Goal: Information Seeking & Learning: Learn about a topic

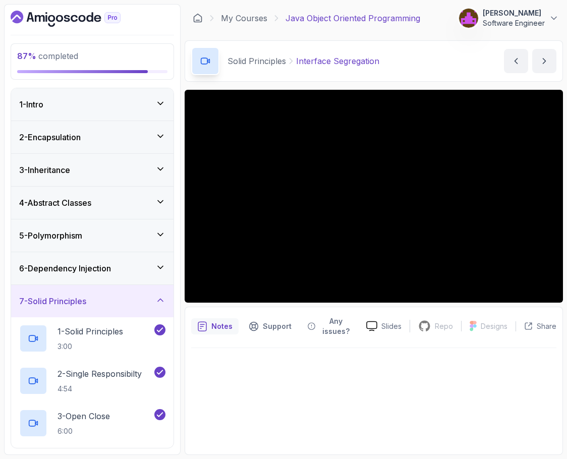
scroll to position [198, 0]
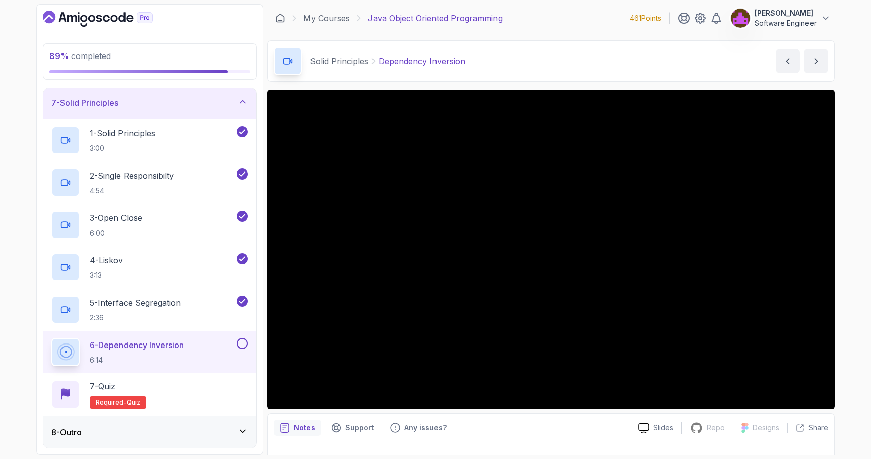
click at [169, 427] on div "8 - Outro" at bounding box center [149, 432] width 197 height 12
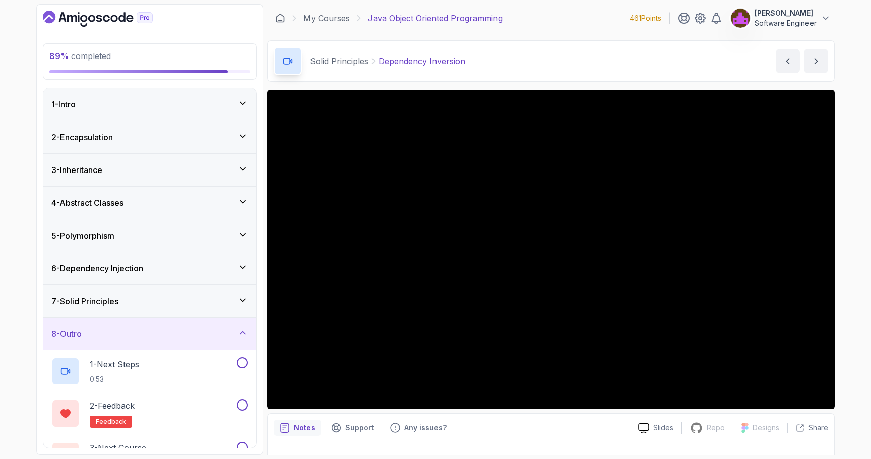
scroll to position [29, 0]
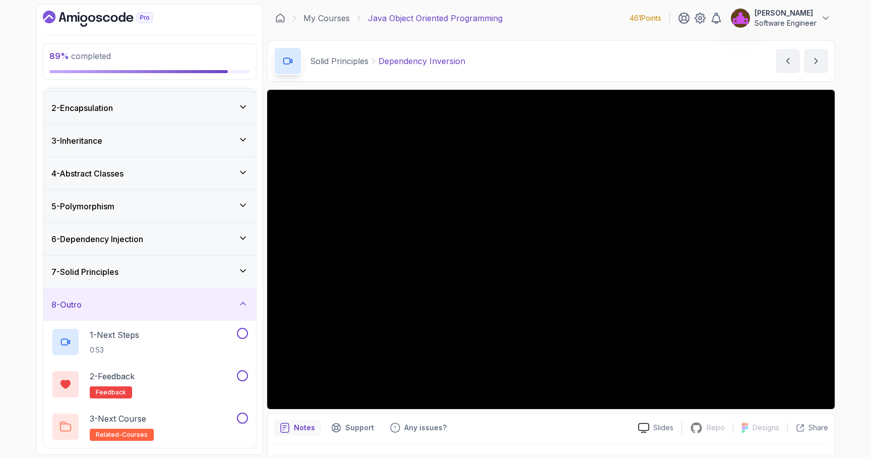
click at [147, 273] on div "7 - Solid Principles" at bounding box center [149, 272] width 197 height 12
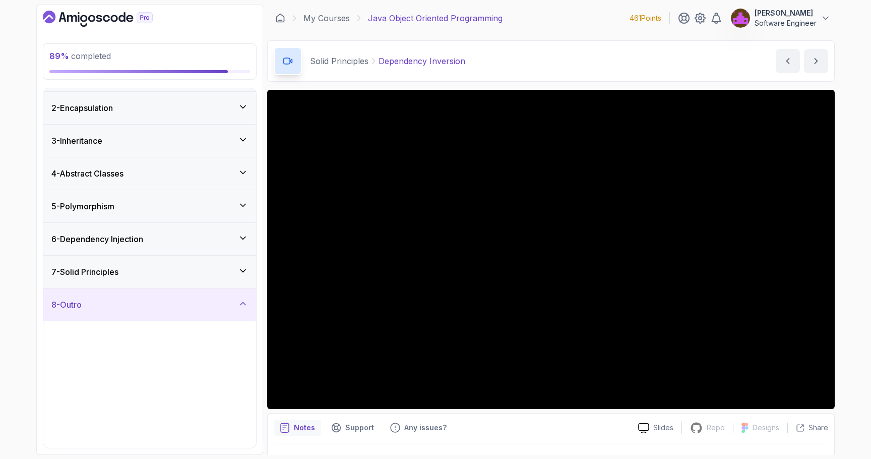
scroll to position [0, 0]
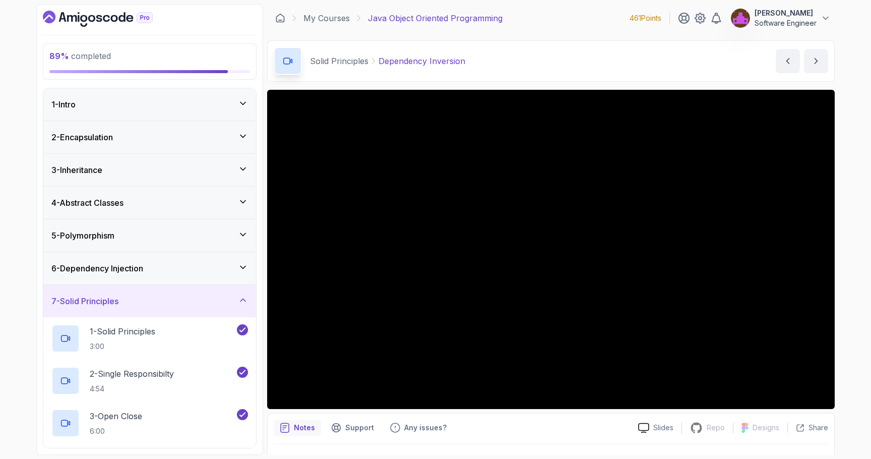
click at [142, 262] on h3 "6 - Dependency Injection" at bounding box center [97, 268] width 92 height 12
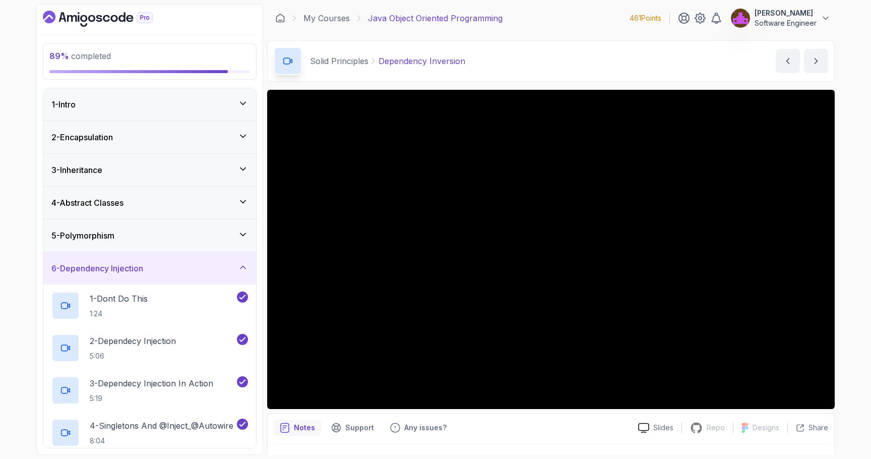
click at [134, 261] on div "6 - Dependency Injection" at bounding box center [149, 268] width 213 height 32
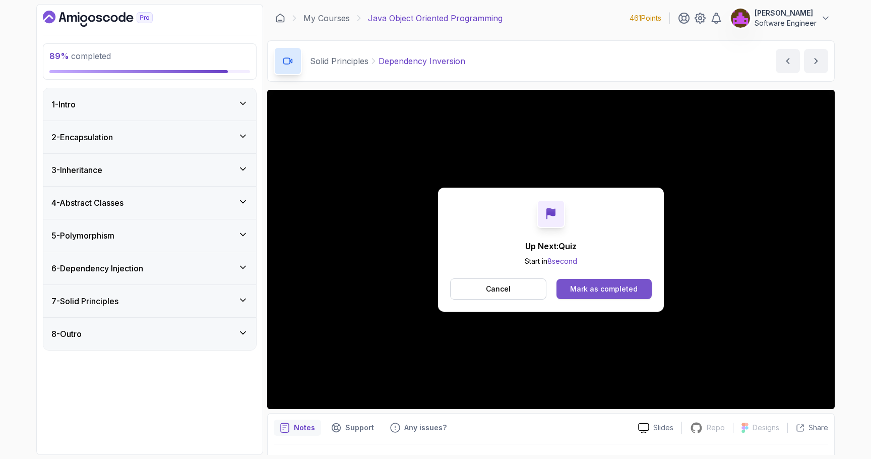
click at [566, 287] on div "Mark as completed" at bounding box center [604, 289] width 68 height 10
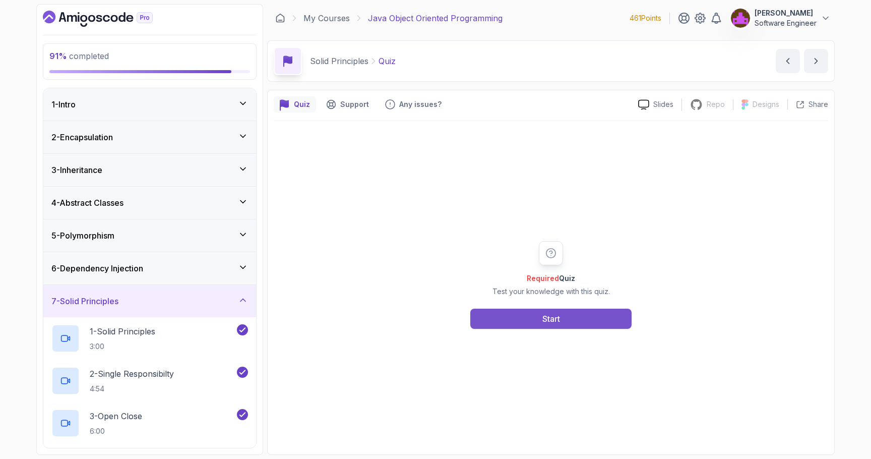
click at [566, 323] on button "Start" at bounding box center [550, 318] width 161 height 20
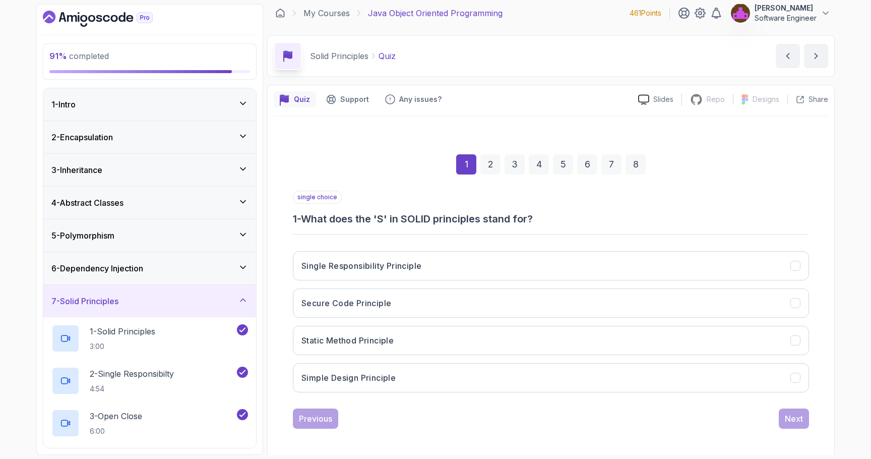
scroll to position [8, 0]
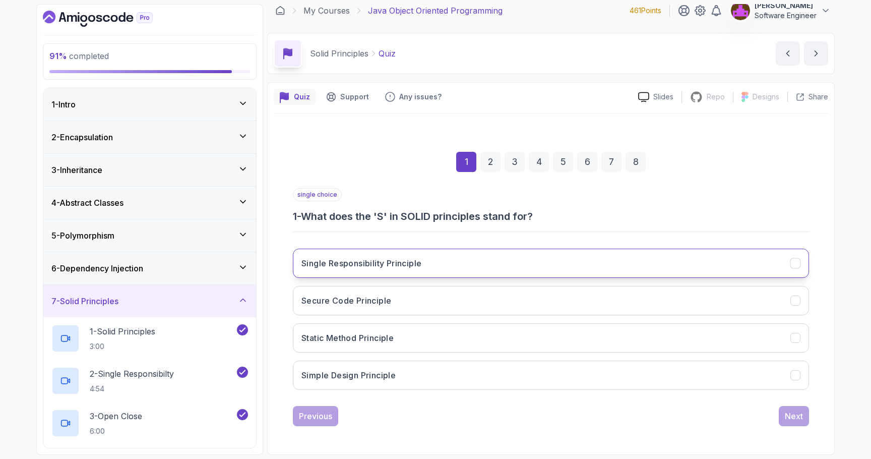
click at [385, 259] on h3 "Single Responsibility Principle" at bounding box center [361, 263] width 120 height 12
click at [566, 414] on div "Next" at bounding box center [794, 416] width 18 height 12
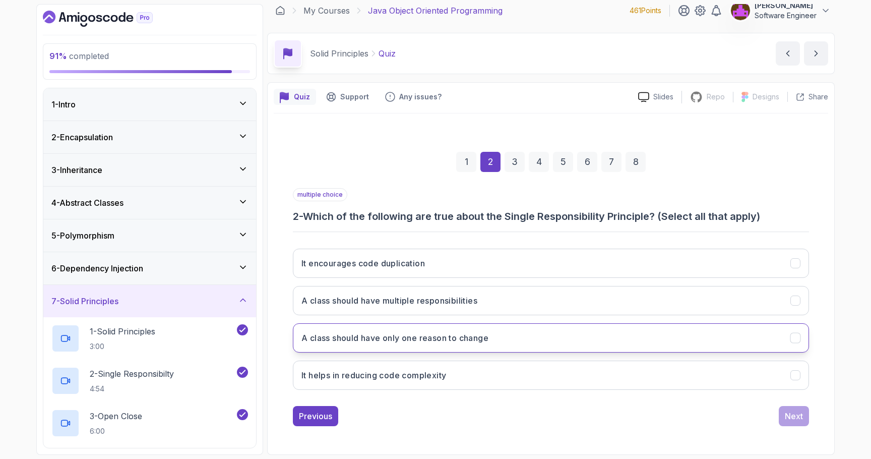
click at [422, 344] on button "A class should have only one reason to change" at bounding box center [551, 337] width 516 height 29
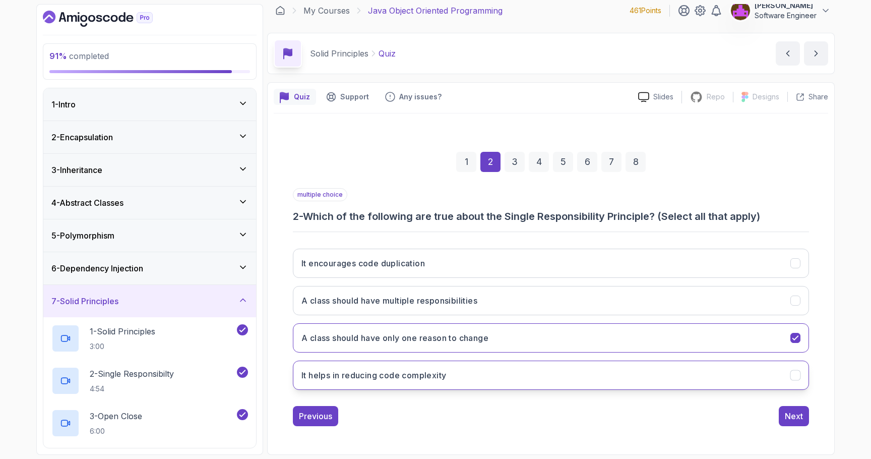
click at [435, 382] on button "It helps in reducing code complexity" at bounding box center [551, 374] width 516 height 29
click at [566, 416] on div "Next" at bounding box center [794, 416] width 18 height 12
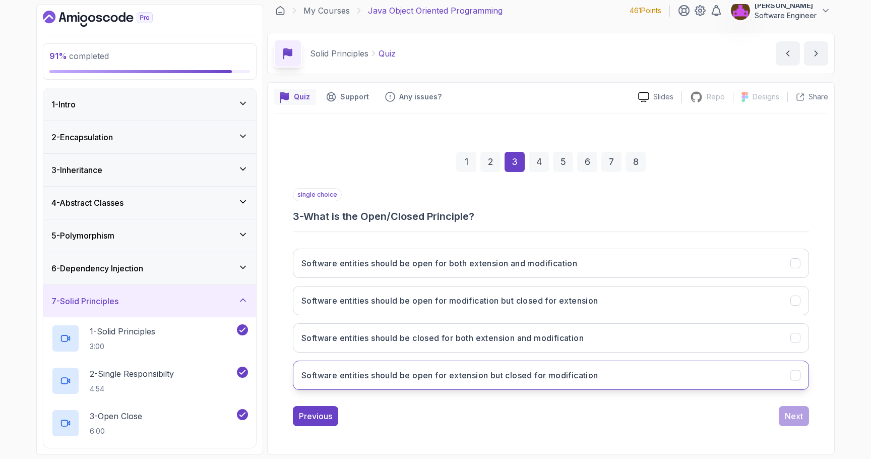
click at [447, 382] on button "Software entities should be open for extension but closed for modification" at bounding box center [551, 374] width 516 height 29
click at [566, 416] on div "Next" at bounding box center [794, 416] width 18 height 12
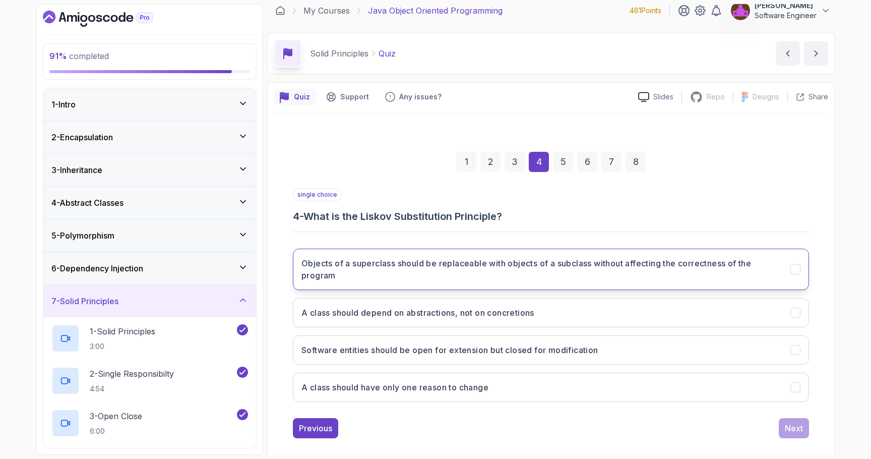
click at [566, 273] on h3 "Objects of a superclass should be replaceable with objects of a subclass withou…" at bounding box center [539, 269] width 477 height 24
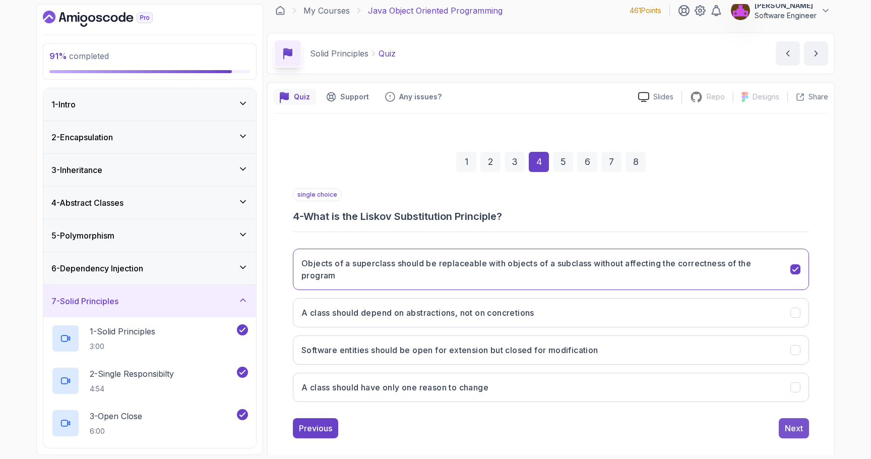
click at [566, 425] on div "Next" at bounding box center [794, 428] width 18 height 12
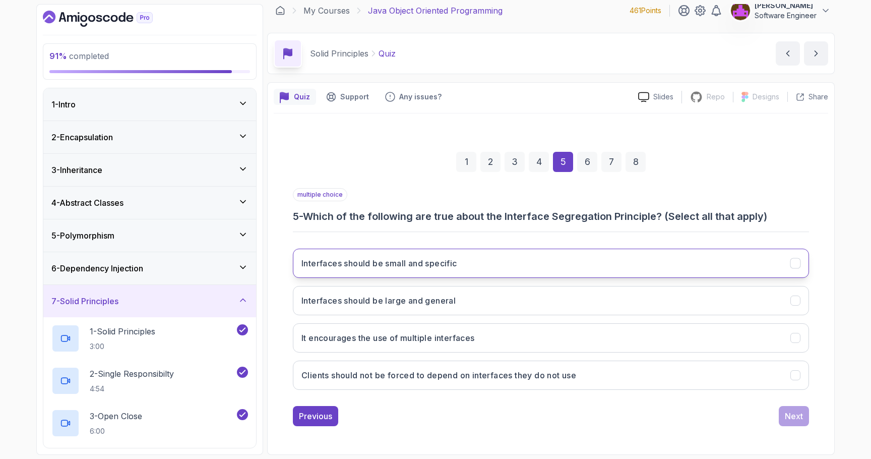
click at [456, 268] on h3 "Interfaces should be small and specific" at bounding box center [379, 263] width 156 height 12
click at [522, 266] on button "Interfaces should be small and specific" at bounding box center [551, 263] width 516 height 29
click at [505, 267] on button "Interfaces should be small and specific" at bounding box center [551, 263] width 516 height 29
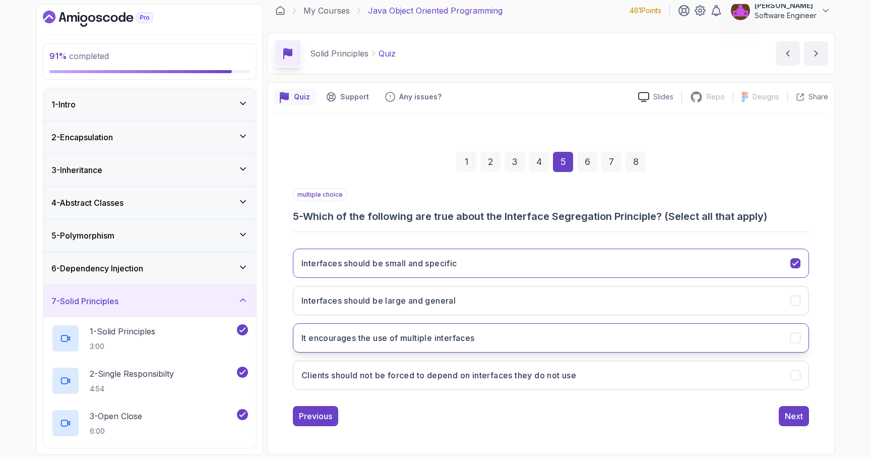
click at [503, 333] on button "It encourages the use of multiple interfaces" at bounding box center [551, 337] width 516 height 29
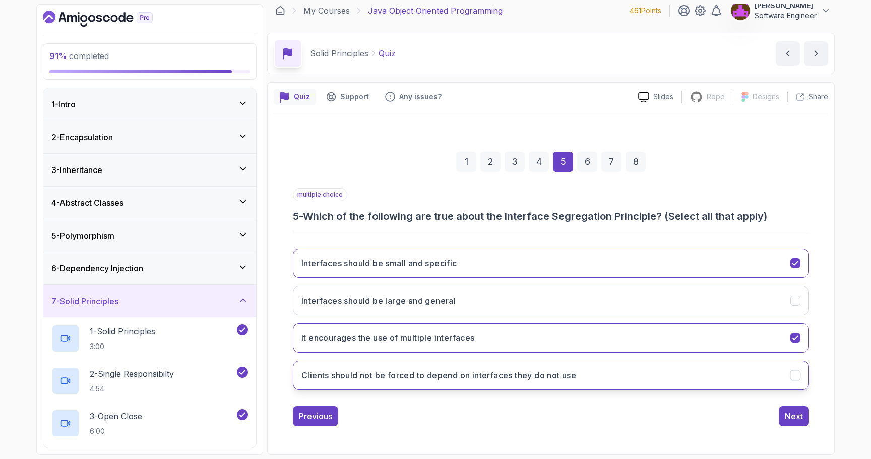
click at [547, 371] on h3 "Clients should not be forced to depend on interfaces they do not use" at bounding box center [438, 375] width 275 height 12
click at [566, 411] on div "Next" at bounding box center [794, 416] width 18 height 12
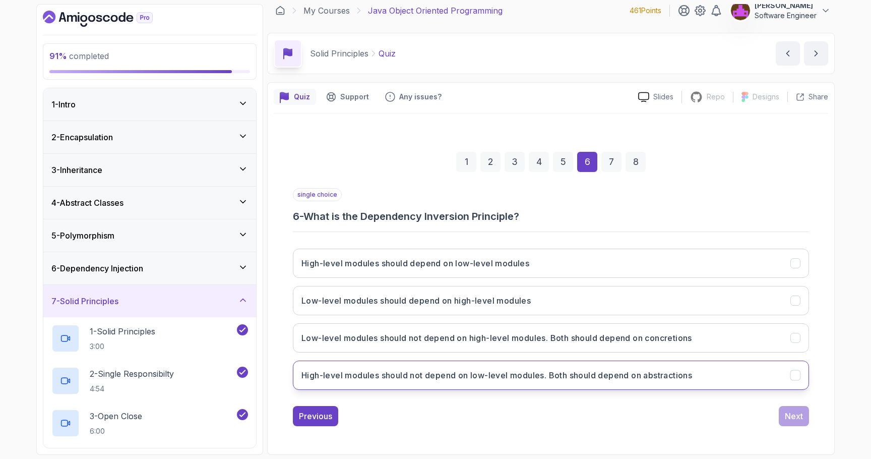
click at [518, 378] on h3 "High-level modules should not depend on low-level modules. Both should depend o…" at bounding box center [496, 375] width 391 height 12
click at [566, 414] on div "Next" at bounding box center [794, 416] width 18 height 12
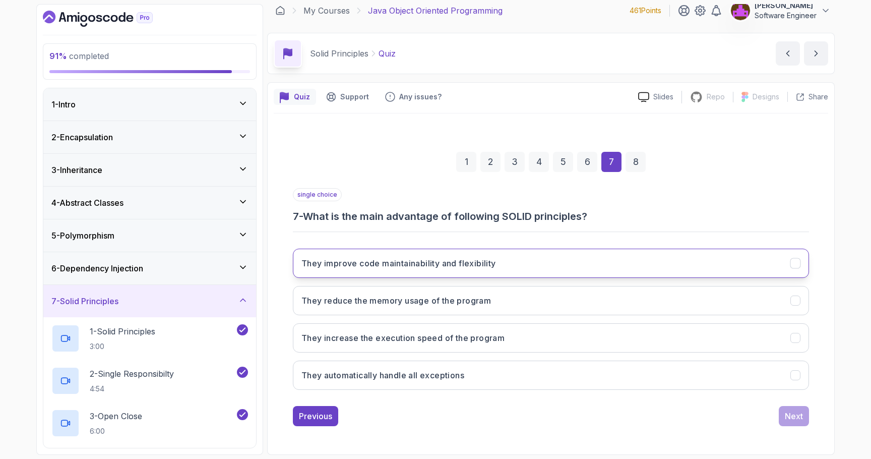
click at [389, 263] on h3 "They improve code maintainability and flexibility" at bounding box center [398, 263] width 195 height 12
click at [566, 416] on div "Next" at bounding box center [794, 416] width 18 height 12
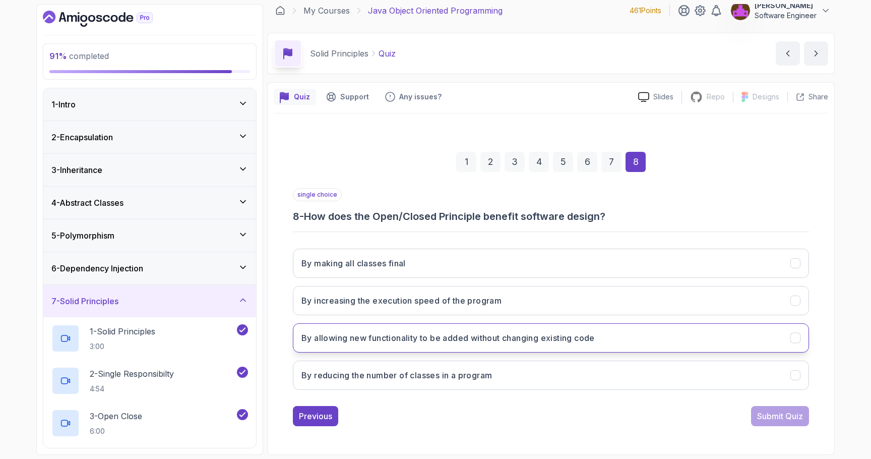
click at [420, 332] on h3 "By allowing new functionality to be added without changing existing code" at bounding box center [447, 338] width 293 height 12
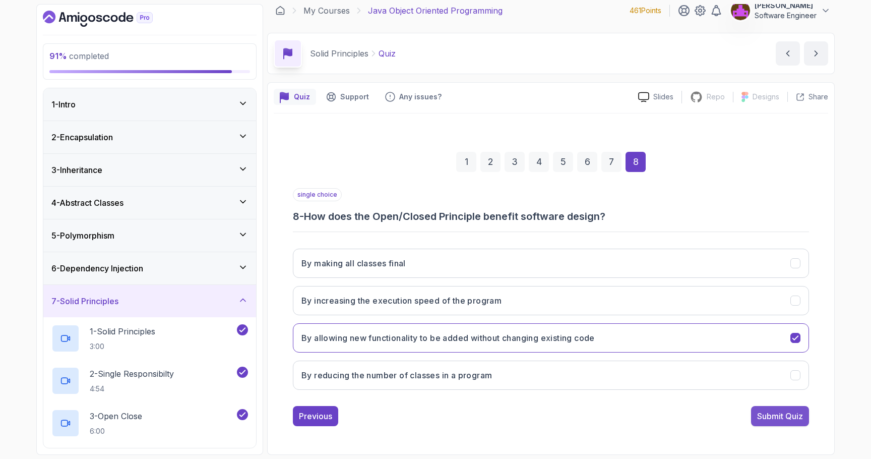
click at [566, 410] on div "Submit Quiz" at bounding box center [780, 416] width 46 height 12
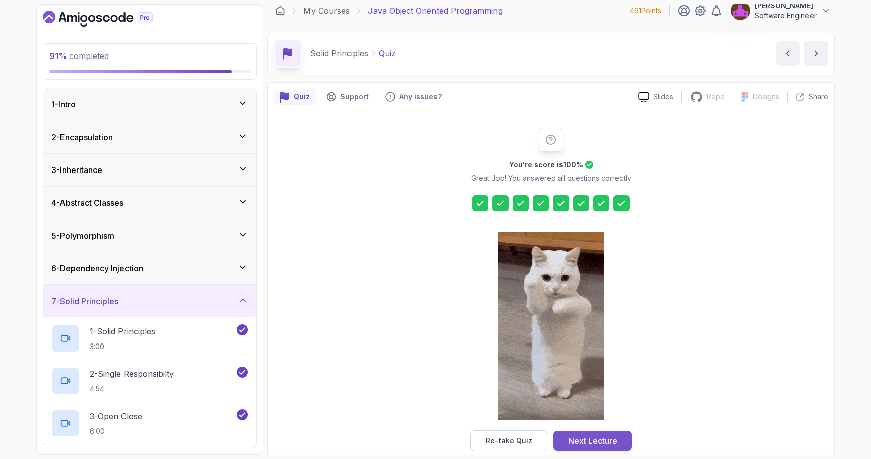
click at [566, 432] on button "Next Lecture" at bounding box center [592, 440] width 78 height 20
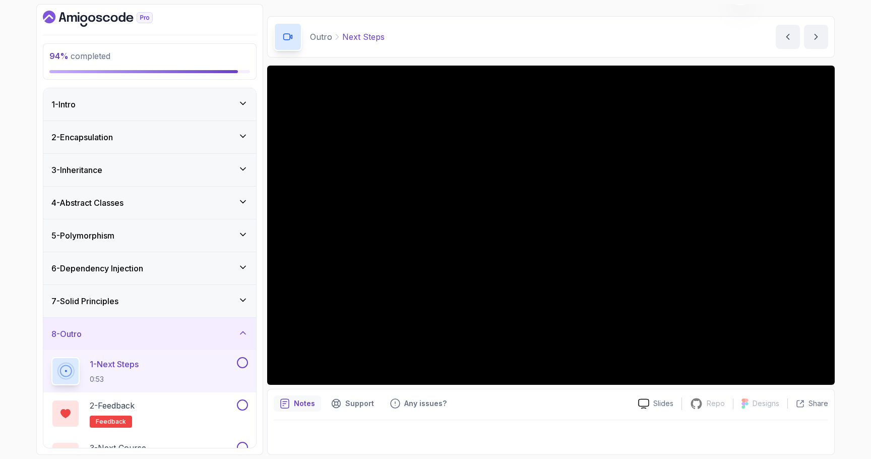
click at [184, 306] on div "7 - Solid Principles" at bounding box center [149, 301] width 197 height 12
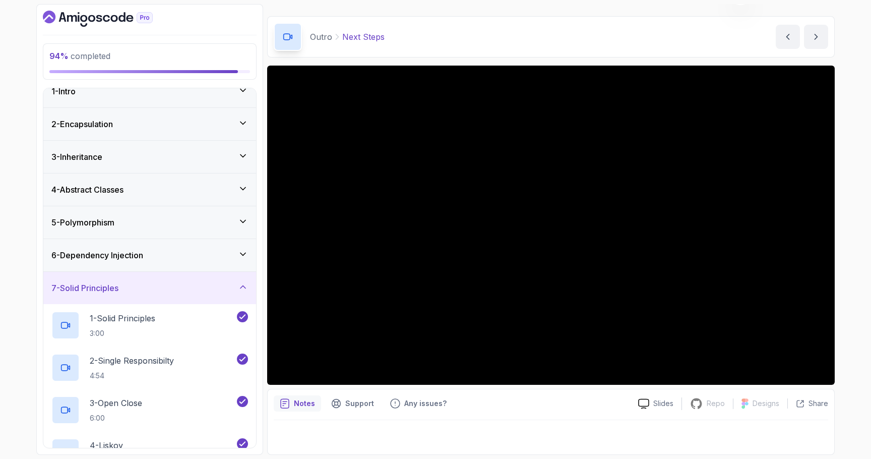
scroll to position [20, 0]
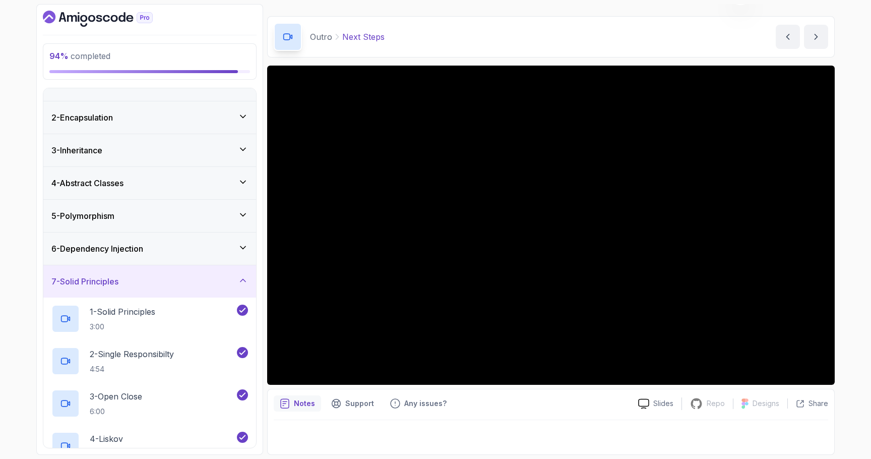
click at [191, 286] on div "7 - Solid Principles" at bounding box center [149, 281] width 197 height 12
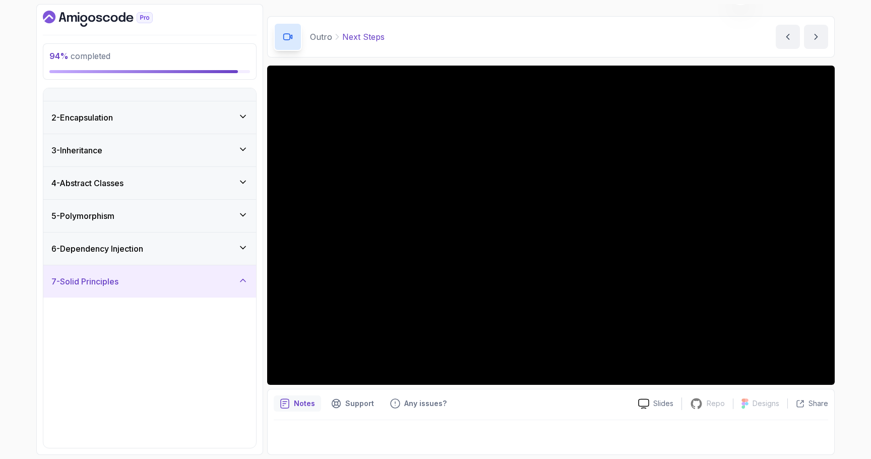
scroll to position [0, 0]
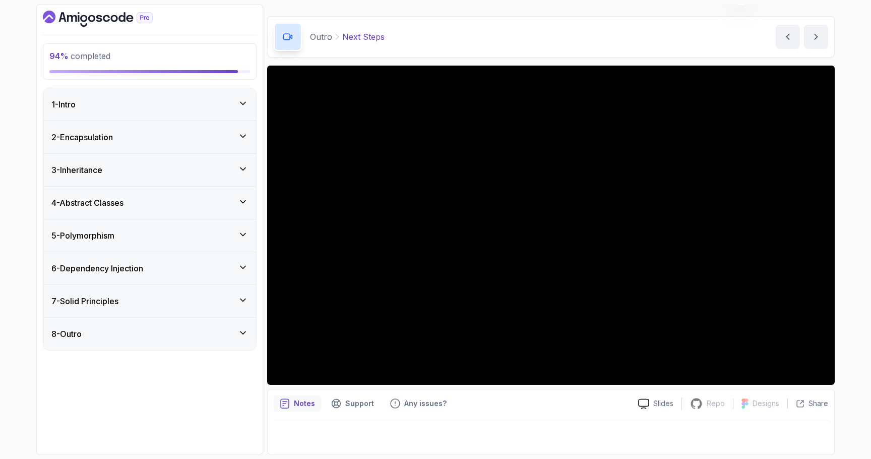
click at [203, 342] on div "8 - Outro" at bounding box center [149, 334] width 213 height 32
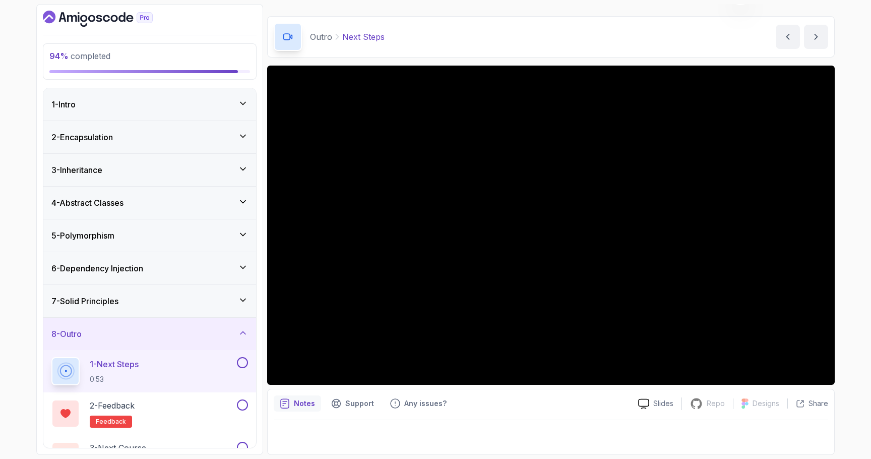
click at [165, 122] on div "2 - Encapsulation" at bounding box center [149, 137] width 213 height 32
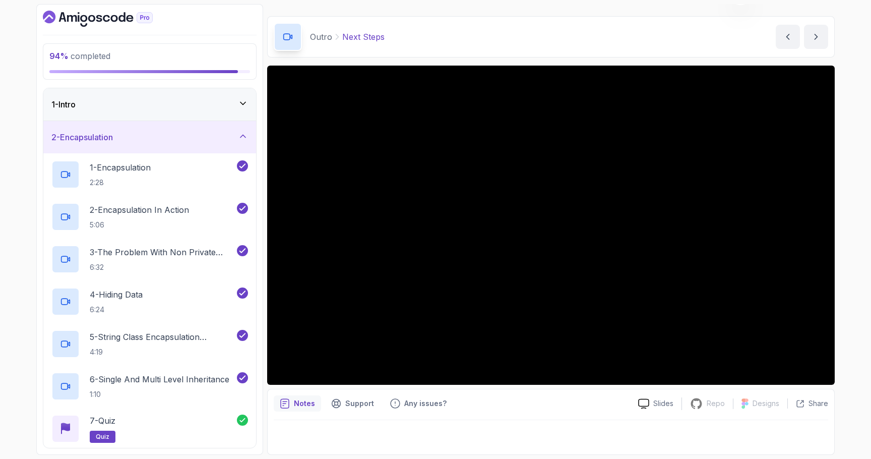
click at [162, 131] on div "2 - Encapsulation" at bounding box center [149, 137] width 197 height 12
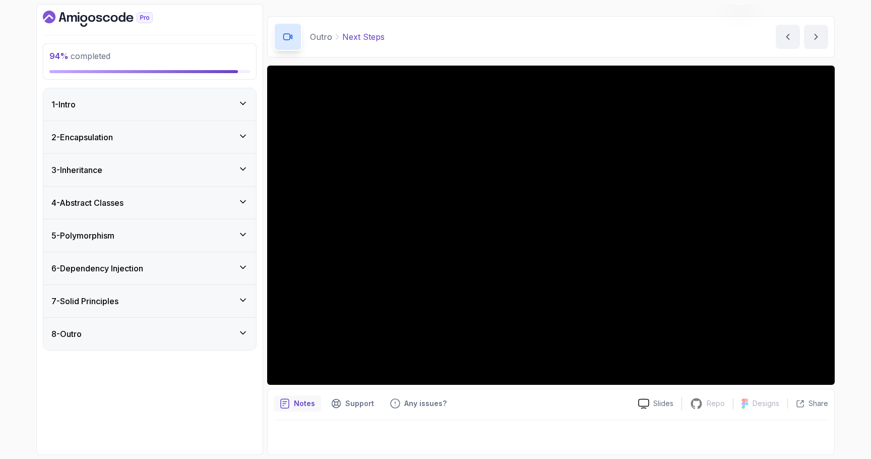
click at [186, 265] on div "6 - Dependency Injection" at bounding box center [149, 268] width 197 height 12
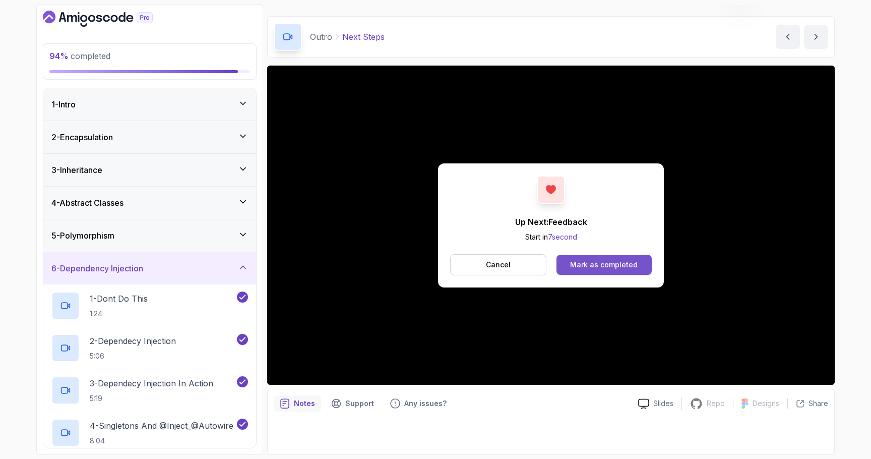
click at [566, 267] on div "Mark as completed" at bounding box center [604, 265] width 68 height 10
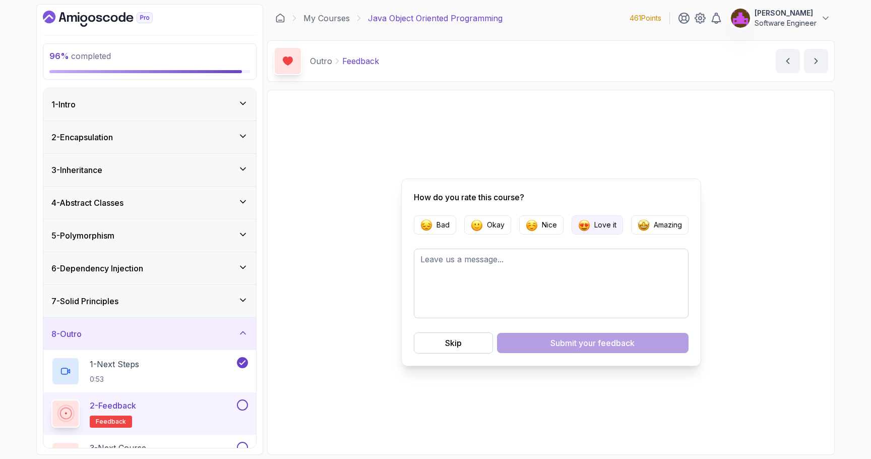
click at [566, 225] on p "Love it" at bounding box center [605, 225] width 22 height 10
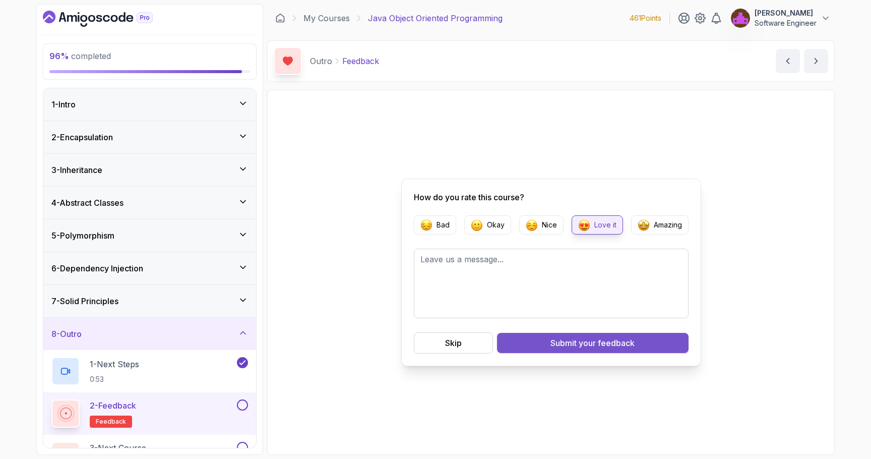
click at [566, 341] on span "your feedback" at bounding box center [607, 343] width 56 height 12
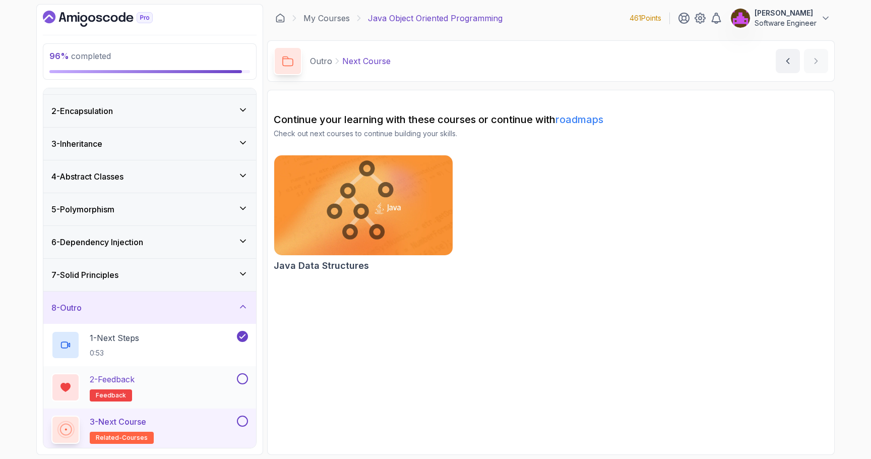
scroll to position [29, 0]
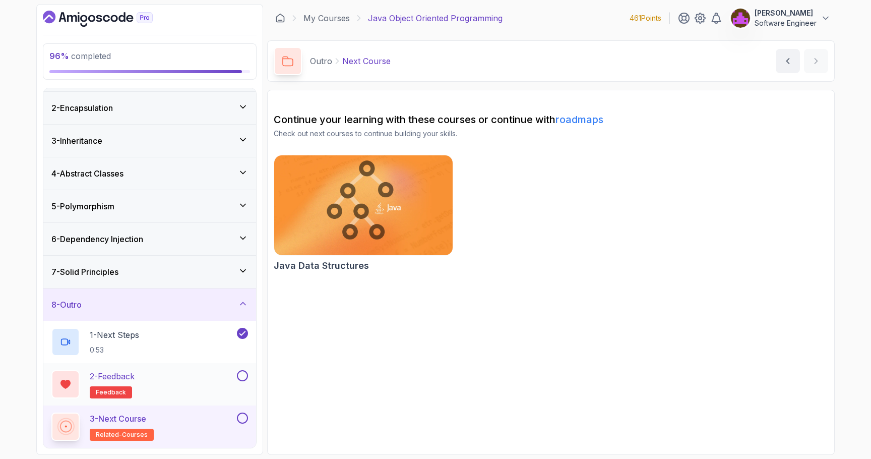
click at [241, 376] on button at bounding box center [242, 375] width 11 height 11
click at [241, 418] on button at bounding box center [242, 417] width 11 height 11
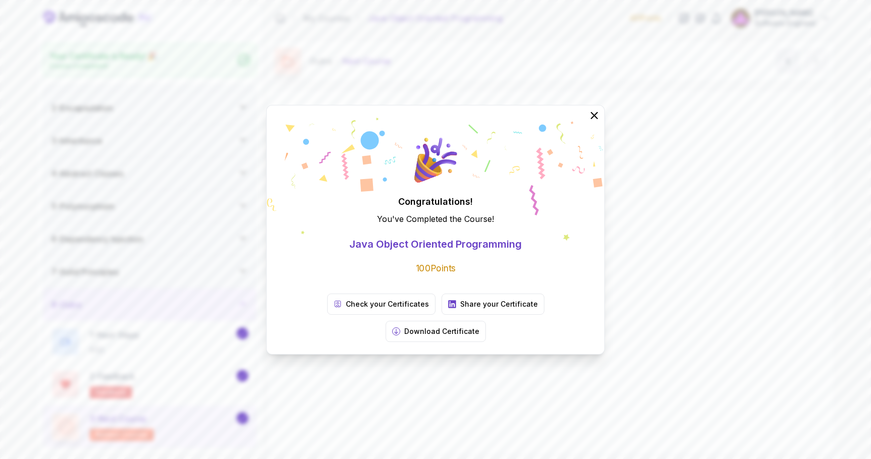
scroll to position [26, 0]
click at [566, 121] on icon at bounding box center [594, 114] width 13 height 13
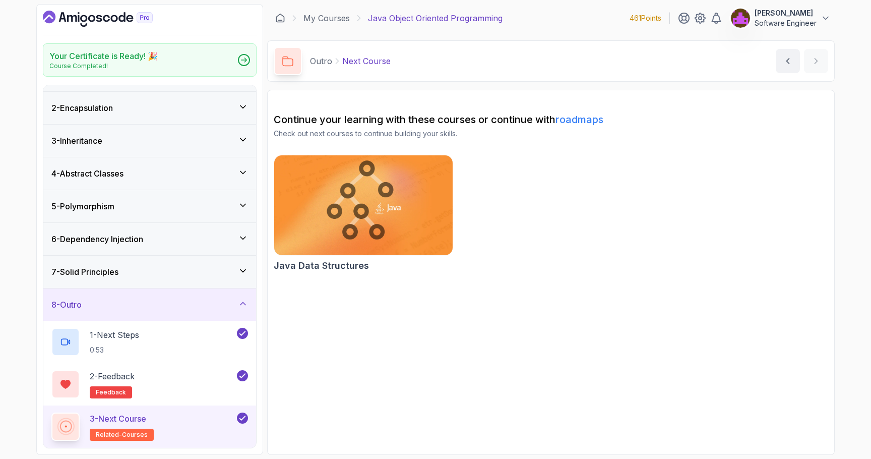
scroll to position [0, 0]
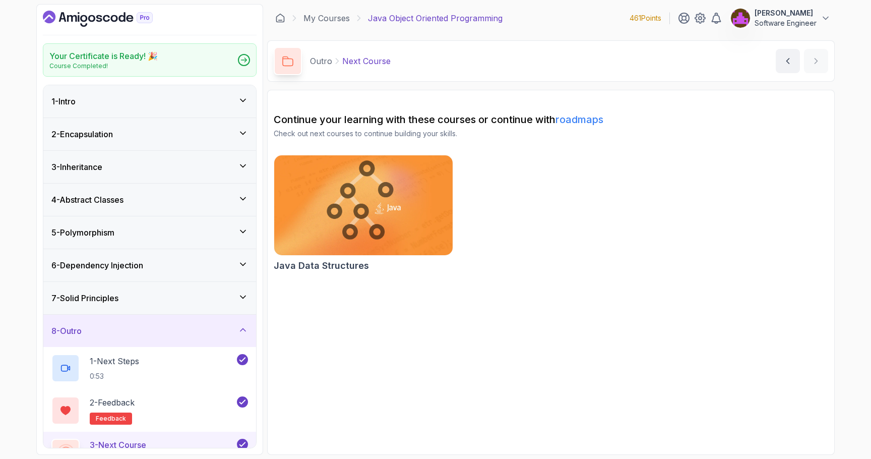
click at [126, 108] on div "1 - Intro" at bounding box center [149, 101] width 213 height 32
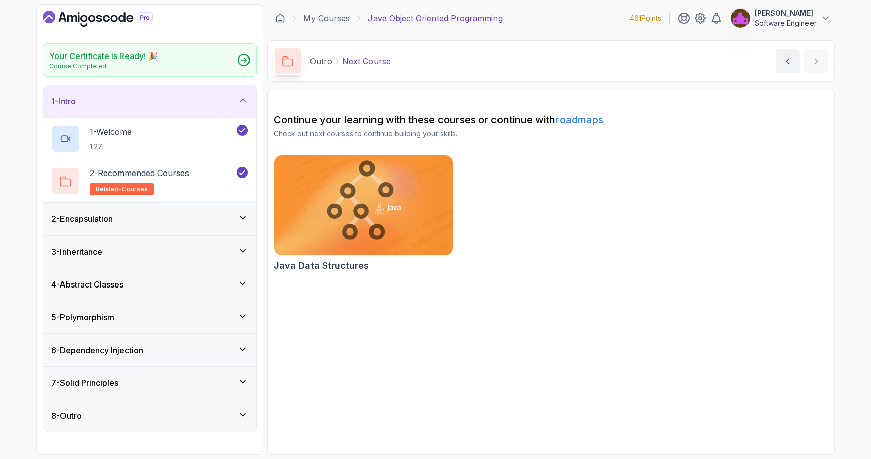
click at [125, 104] on div "1 - Intro" at bounding box center [149, 101] width 197 height 12
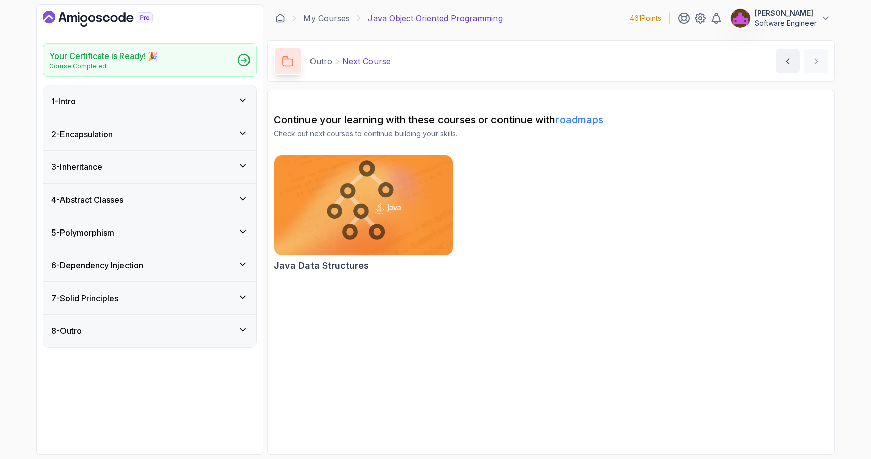
click at [113, 129] on h3 "2 - Encapsulation" at bounding box center [81, 134] width 61 height 12
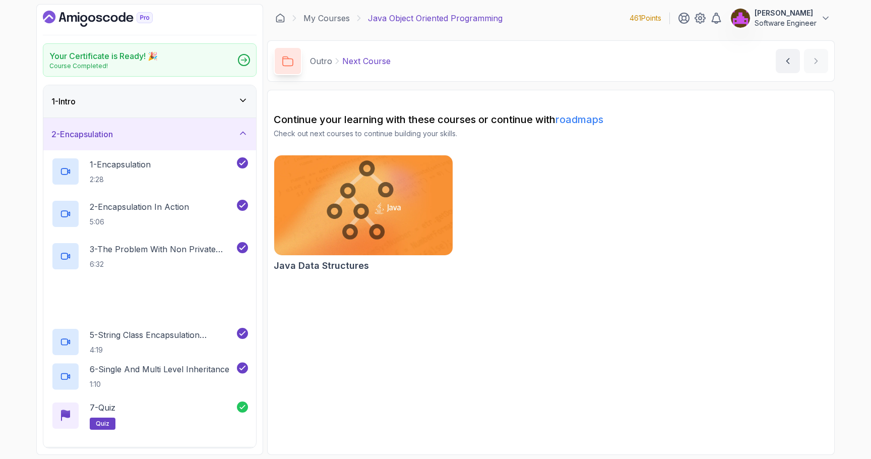
click at [113, 129] on h3 "2 - Encapsulation" at bounding box center [81, 134] width 61 height 12
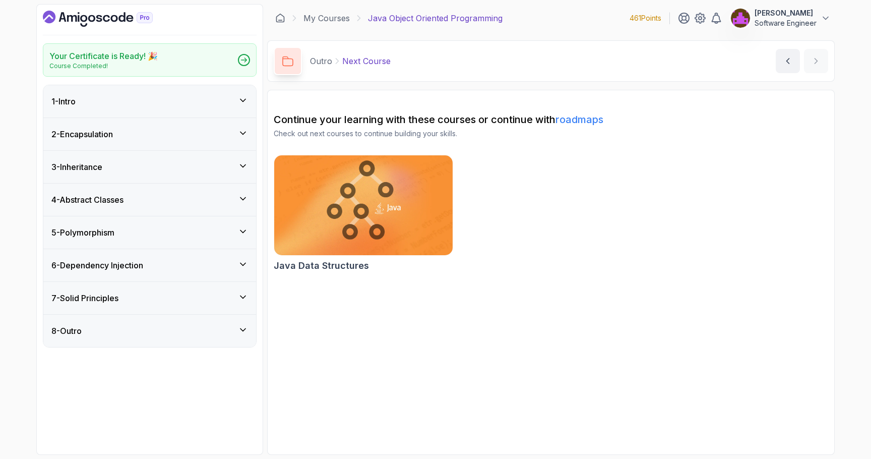
click at [161, 198] on div "4 - Abstract Classes" at bounding box center [149, 200] width 197 height 12
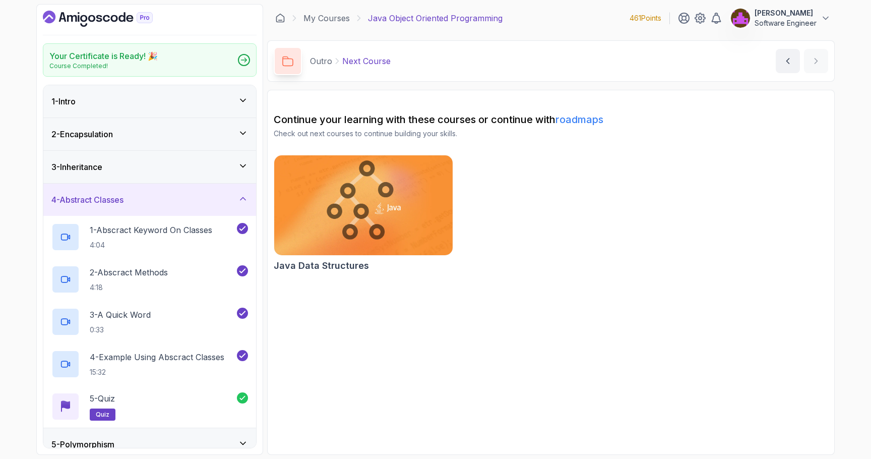
click at [161, 197] on div "4 - Abstract Classes" at bounding box center [149, 200] width 197 height 12
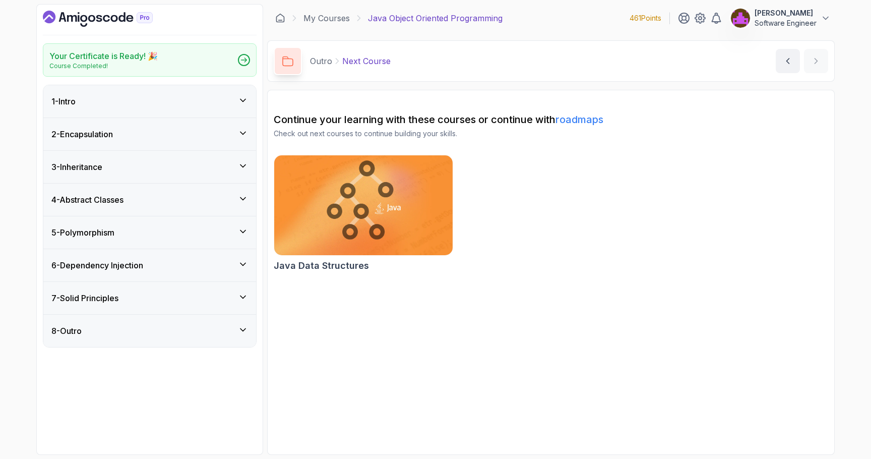
click at [156, 232] on div "5 - Polymorphism" at bounding box center [149, 232] width 197 height 12
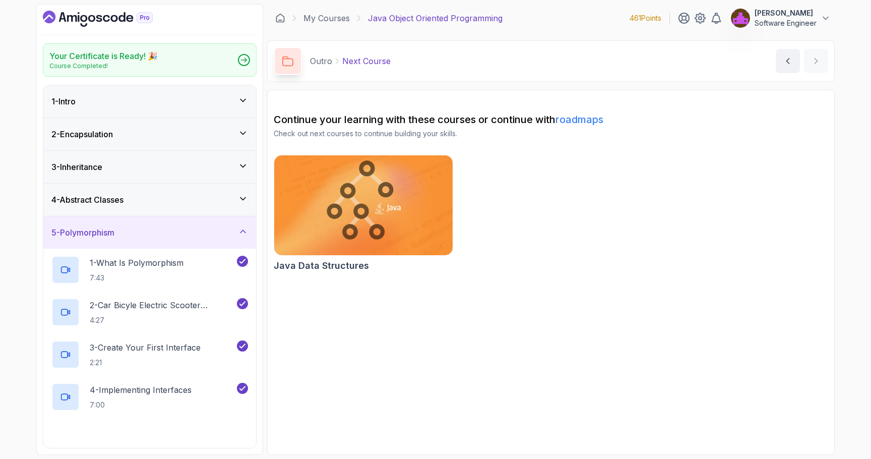
click at [157, 232] on div "5 - Polymorphism" at bounding box center [149, 232] width 197 height 12
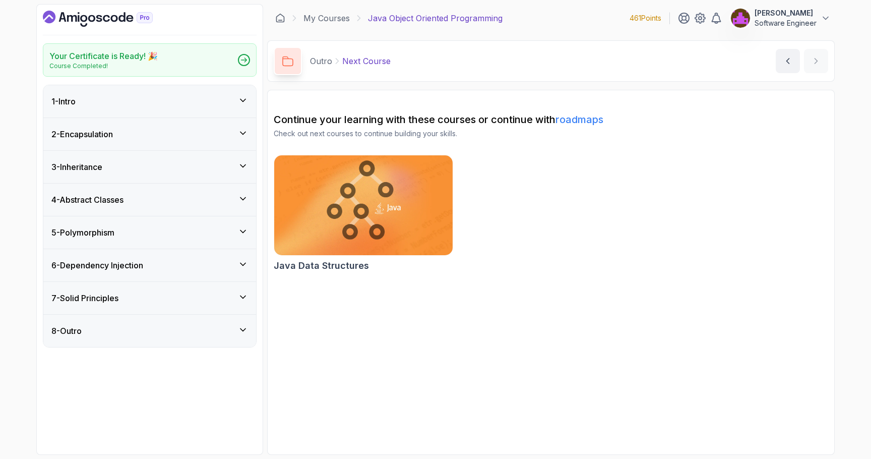
click at [157, 232] on div "5 - Polymorphism" at bounding box center [149, 232] width 197 height 12
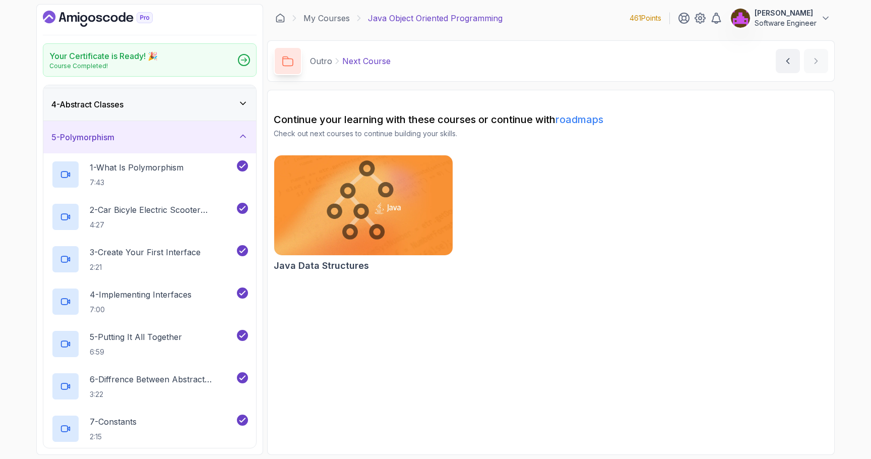
scroll to position [97, 0]
click at [127, 138] on div "5 - Polymorphism" at bounding box center [149, 135] width 197 height 12
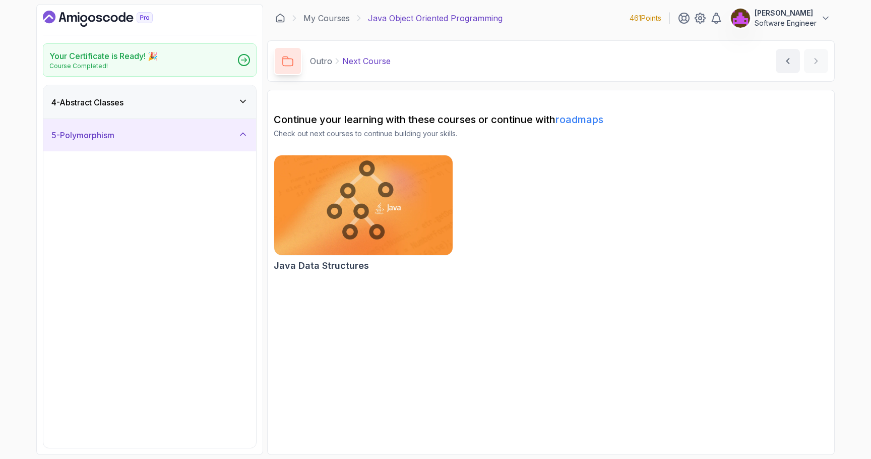
scroll to position [0, 0]
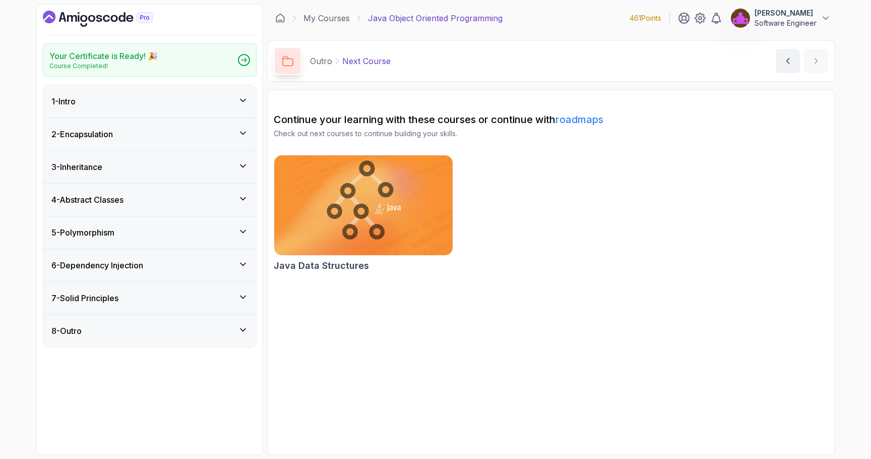
click at [137, 268] on h3 "6 - Dependency Injection" at bounding box center [97, 265] width 92 height 12
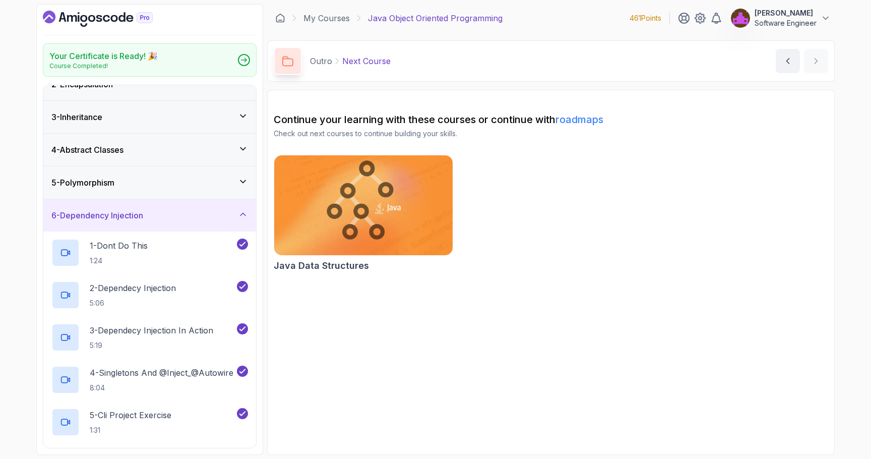
scroll to position [52, 0]
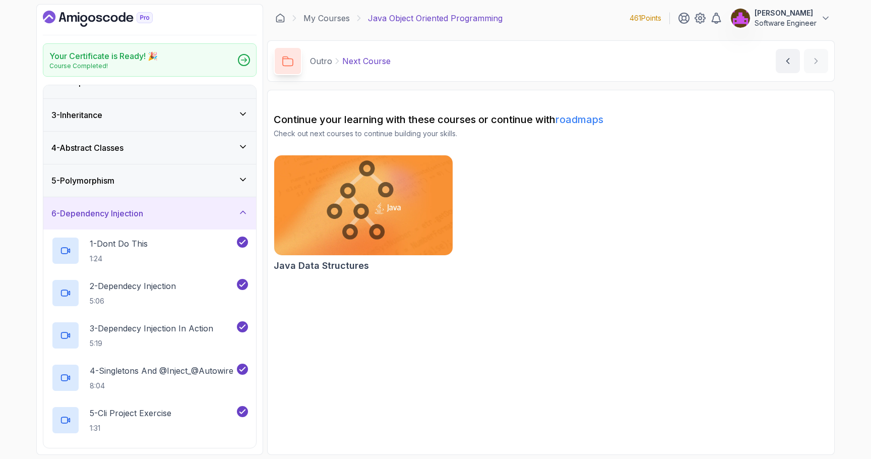
click at [122, 210] on h3 "6 - Dependency Injection" at bounding box center [97, 213] width 92 height 12
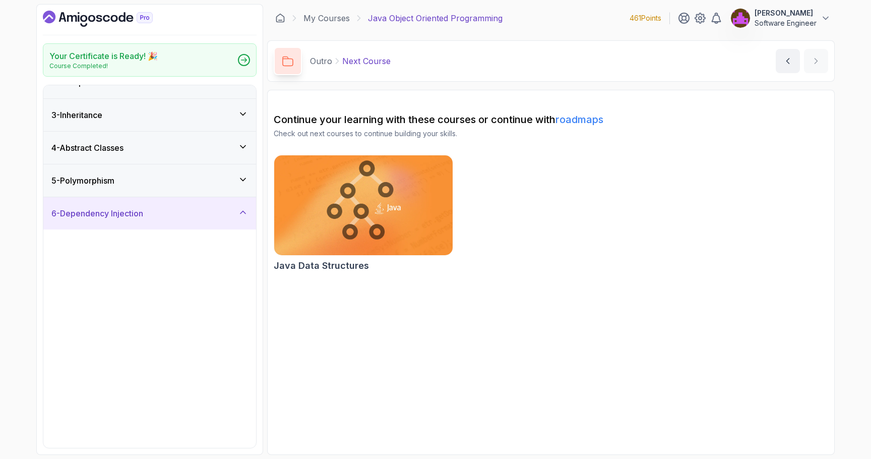
scroll to position [0, 0]
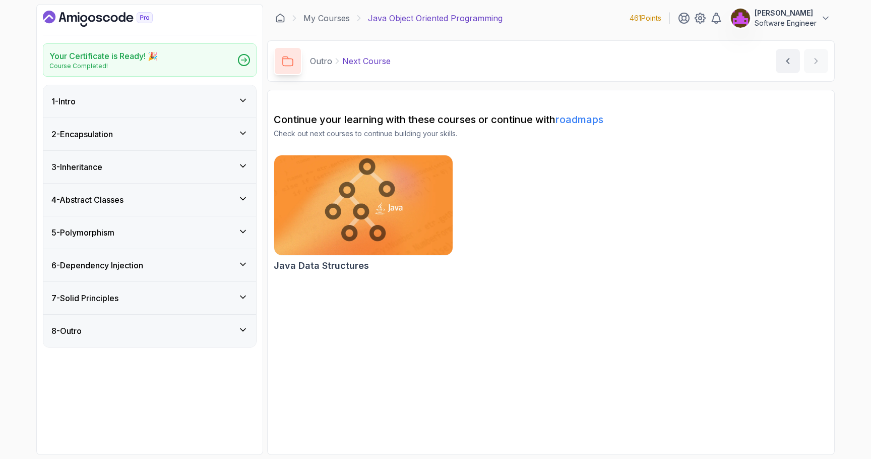
click at [324, 201] on img at bounding box center [364, 205] width 188 height 105
click at [331, 21] on link "My Courses" at bounding box center [326, 18] width 46 height 12
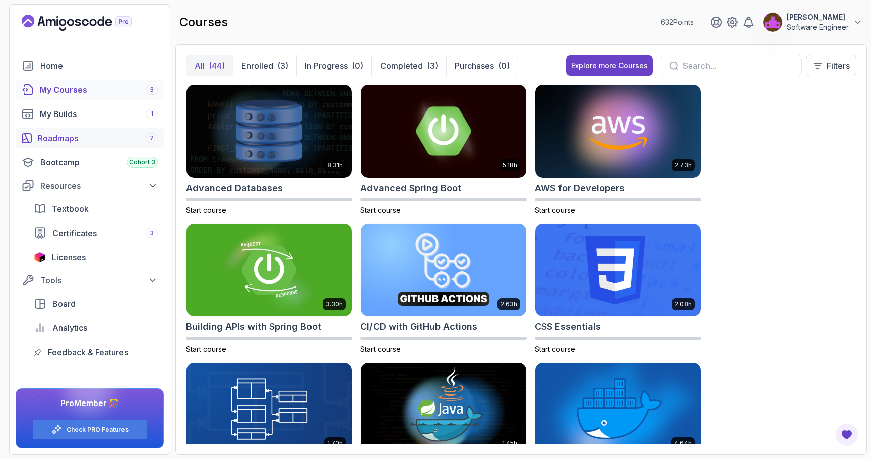
click at [90, 136] on div "Roadmaps 7" at bounding box center [98, 138] width 120 height 12
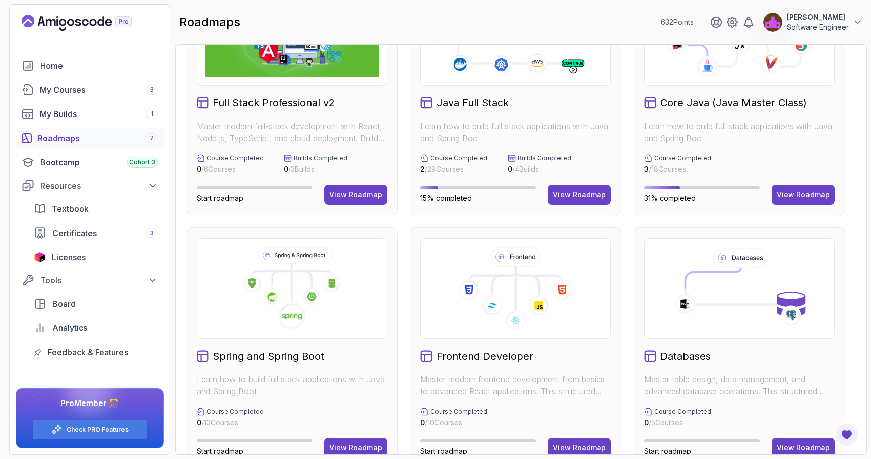
scroll to position [83, 0]
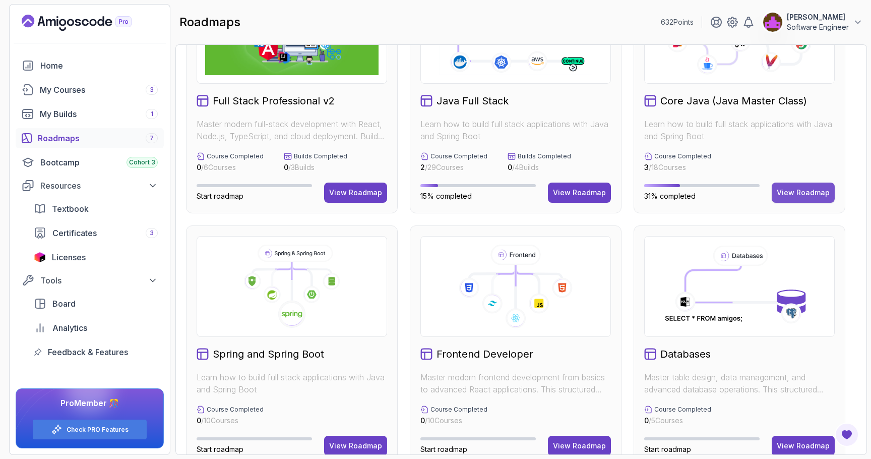
click at [566, 188] on div "View Roadmap" at bounding box center [803, 193] width 53 height 10
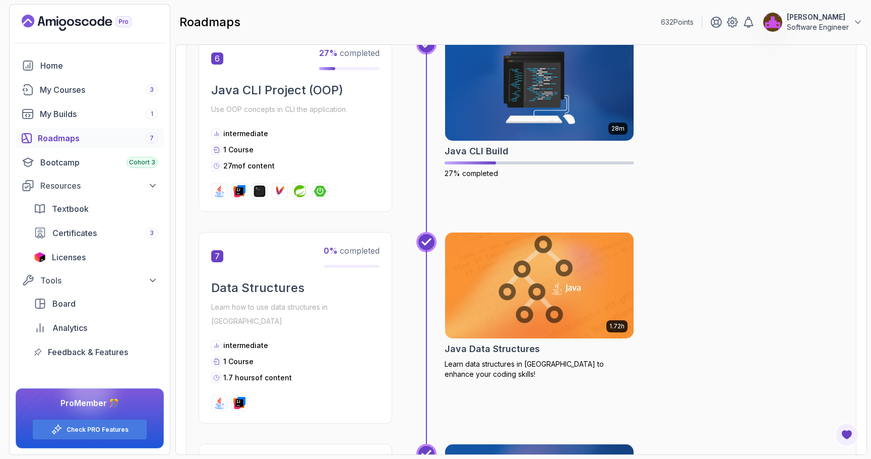
scroll to position [1262, 0]
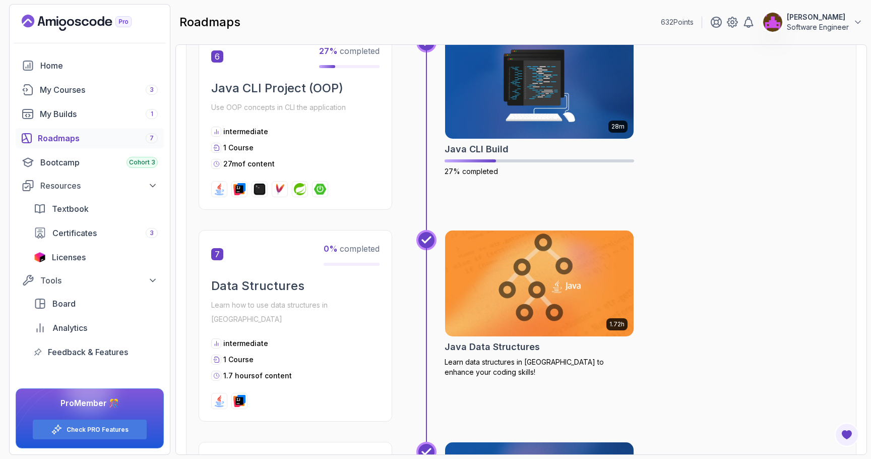
click at [477, 327] on img at bounding box center [540, 283] width 198 height 111
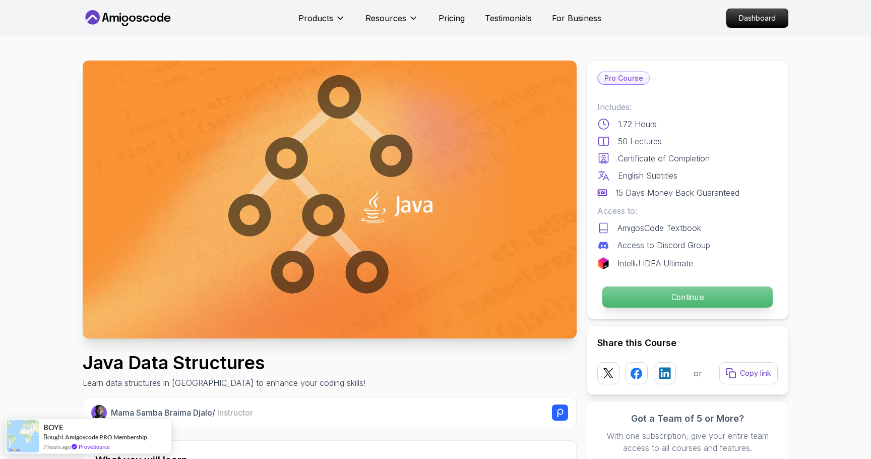
click at [566, 297] on p "Continue" at bounding box center [687, 296] width 170 height 21
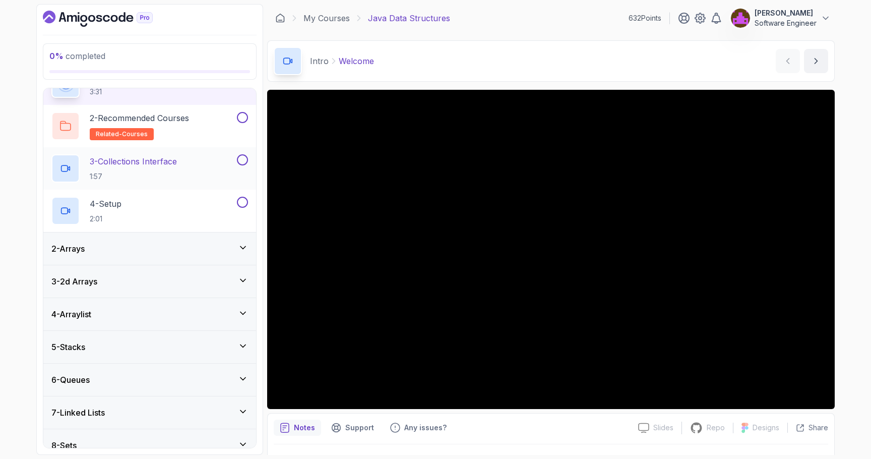
scroll to position [137, 0]
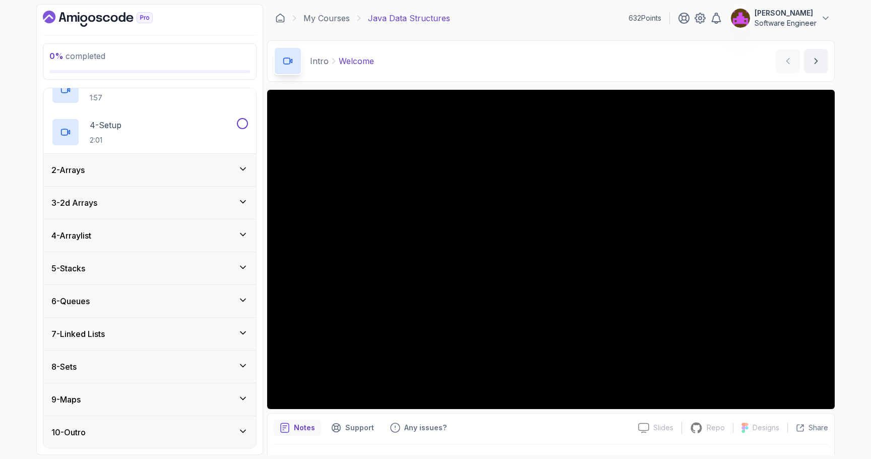
click at [173, 342] on div "7 - Linked Lists" at bounding box center [149, 334] width 213 height 32
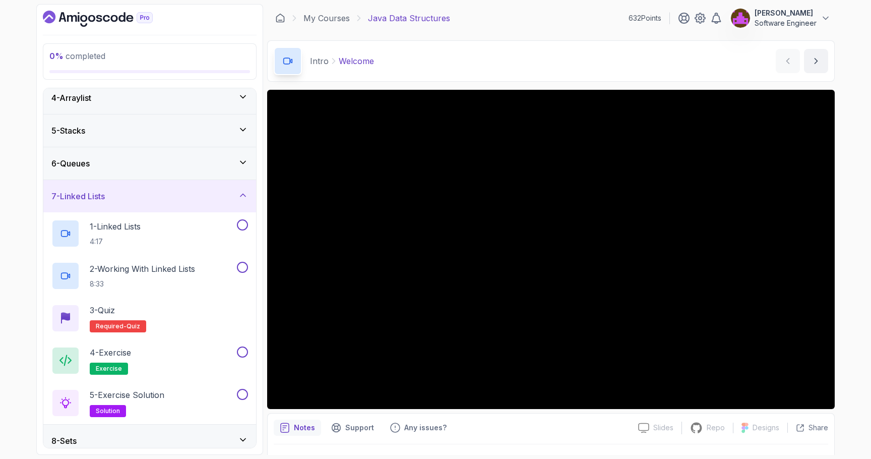
scroll to position [106, 0]
click at [132, 196] on div "7 - Linked Lists" at bounding box center [149, 195] width 197 height 12
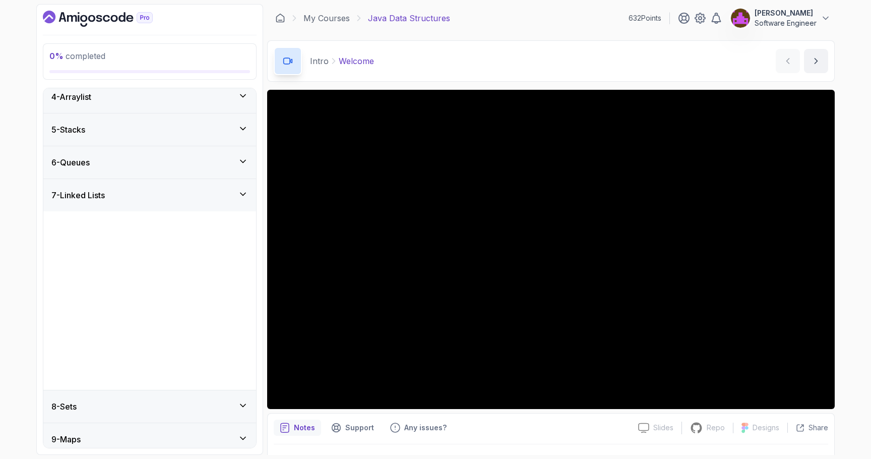
scroll to position [0, 0]
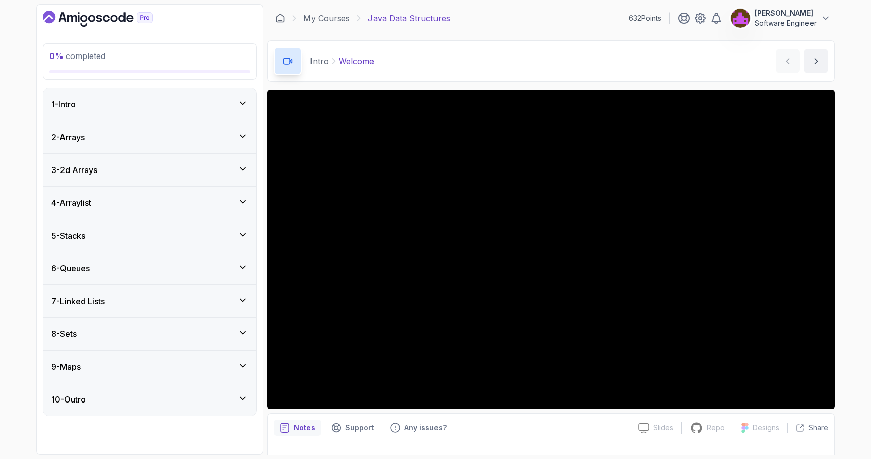
click at [99, 139] on div "2 - Arrays" at bounding box center [149, 137] width 197 height 12
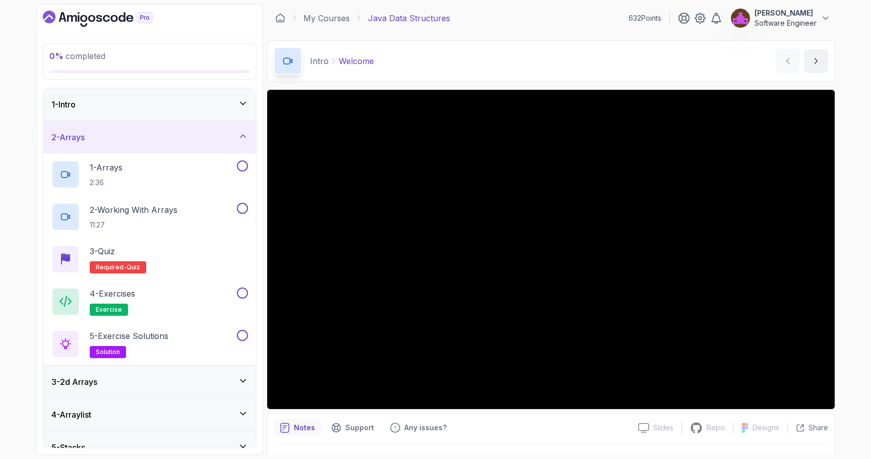
click at [99, 139] on div "2 - Arrays" at bounding box center [149, 137] width 197 height 12
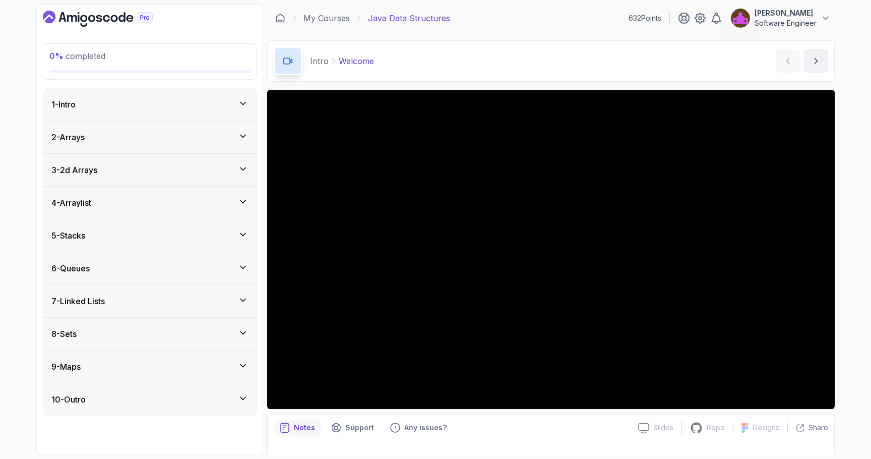
click at [109, 166] on div "3 - 2d Arrays" at bounding box center [149, 170] width 197 height 12
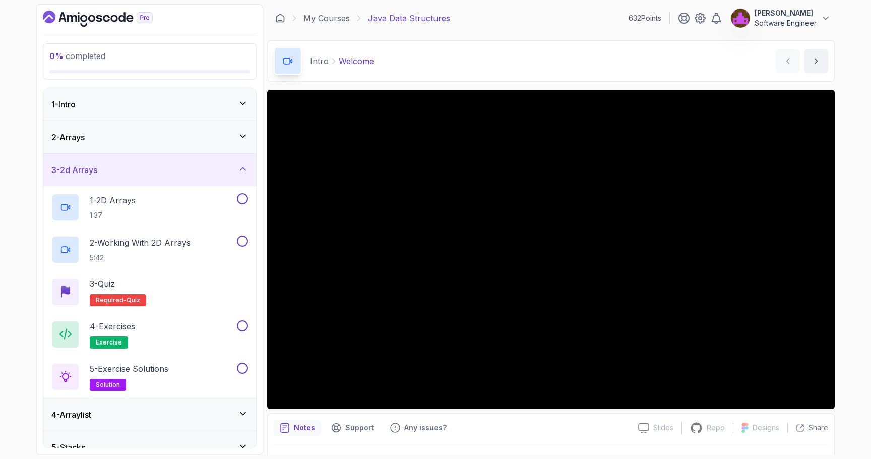
click at [109, 166] on div "3 - 2d Arrays" at bounding box center [149, 170] width 197 height 12
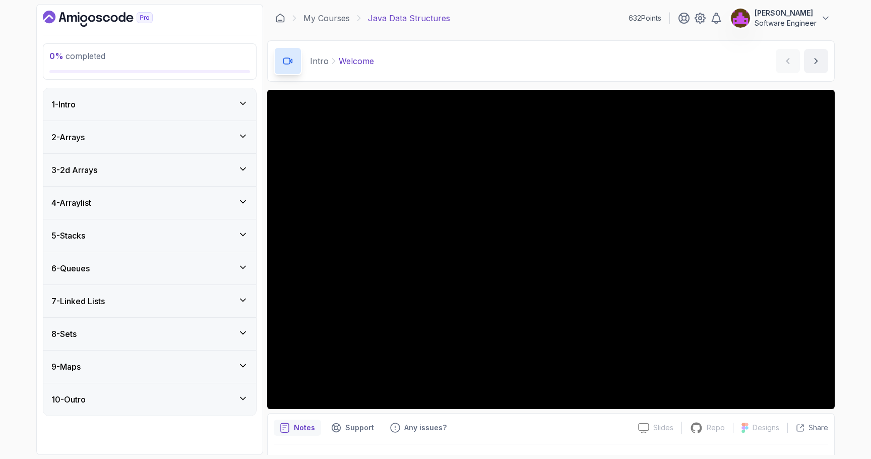
click at [112, 197] on div "4 - Arraylist" at bounding box center [149, 203] width 197 height 12
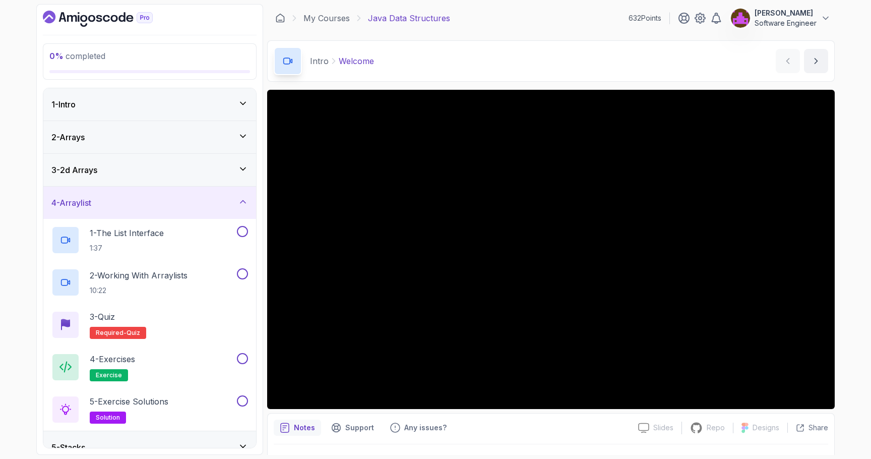
click at [112, 197] on div "4 - Arraylist" at bounding box center [149, 203] width 197 height 12
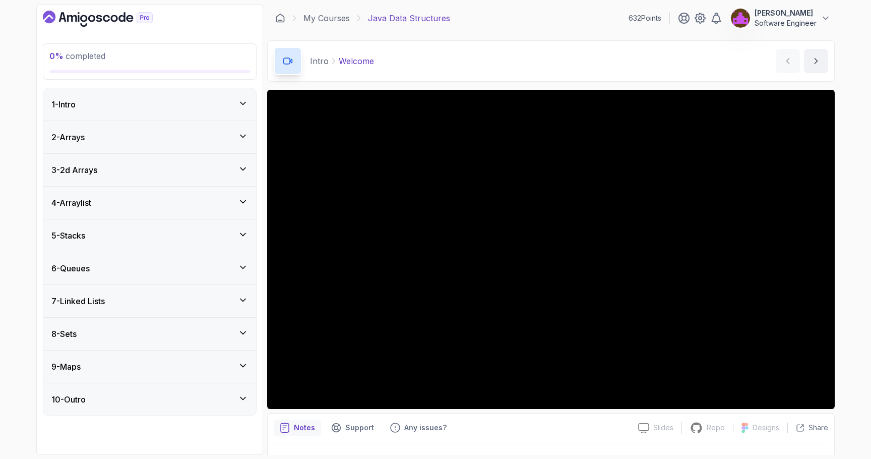
click at [93, 133] on div "2 - Arrays" at bounding box center [149, 137] width 197 height 12
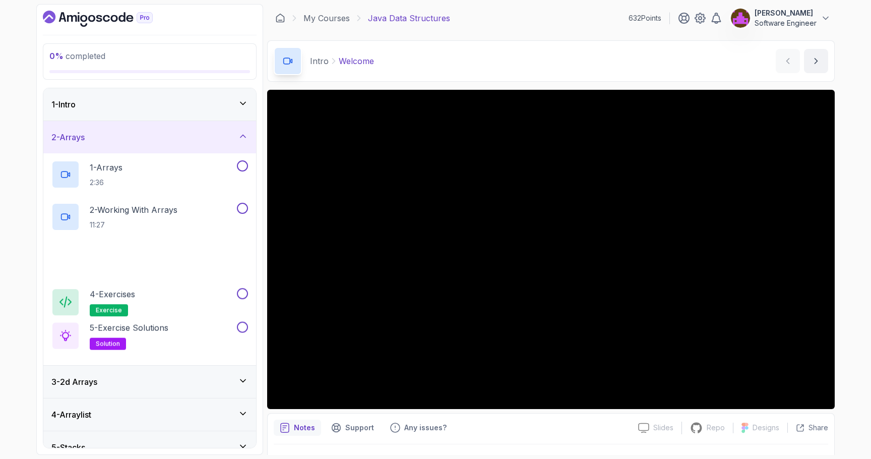
click at [91, 97] on div "1 - Intro" at bounding box center [149, 104] width 213 height 32
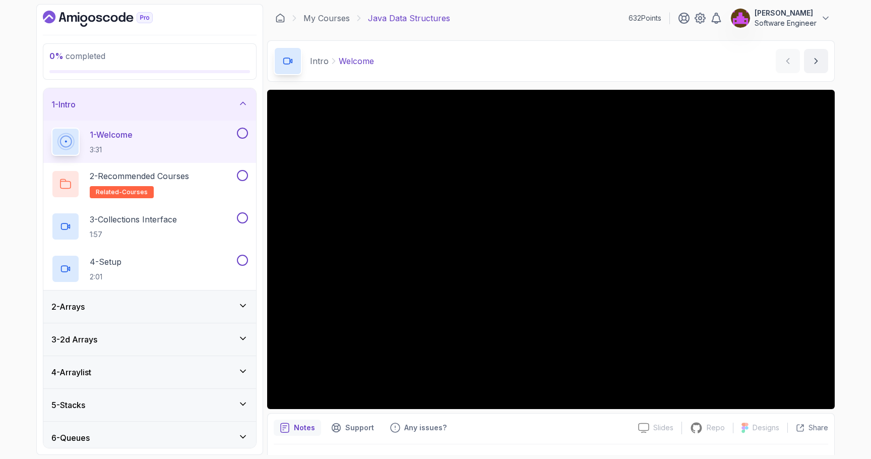
click at [43, 88] on button "1 - Intro" at bounding box center [149, 104] width 213 height 32
